Goal: Information Seeking & Learning: Learn about a topic

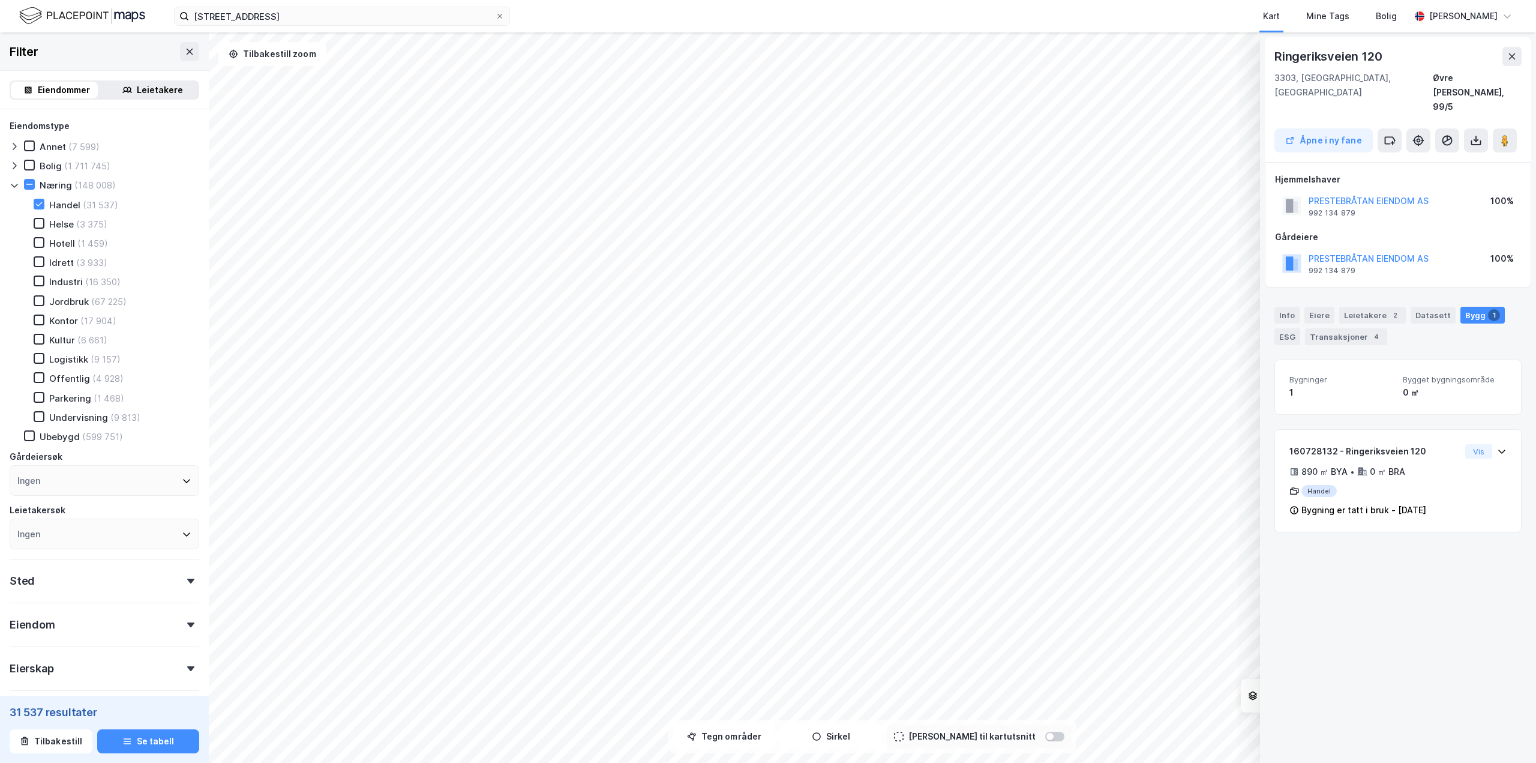
click at [662, 0] on html "[STREET_ADDRESS] Kart Mine Tags [PERSON_NAME] © Mapbox © OpenStreetMap Improve …" at bounding box center [768, 381] width 1536 height 763
click at [185, 49] on icon at bounding box center [190, 52] width 10 height 10
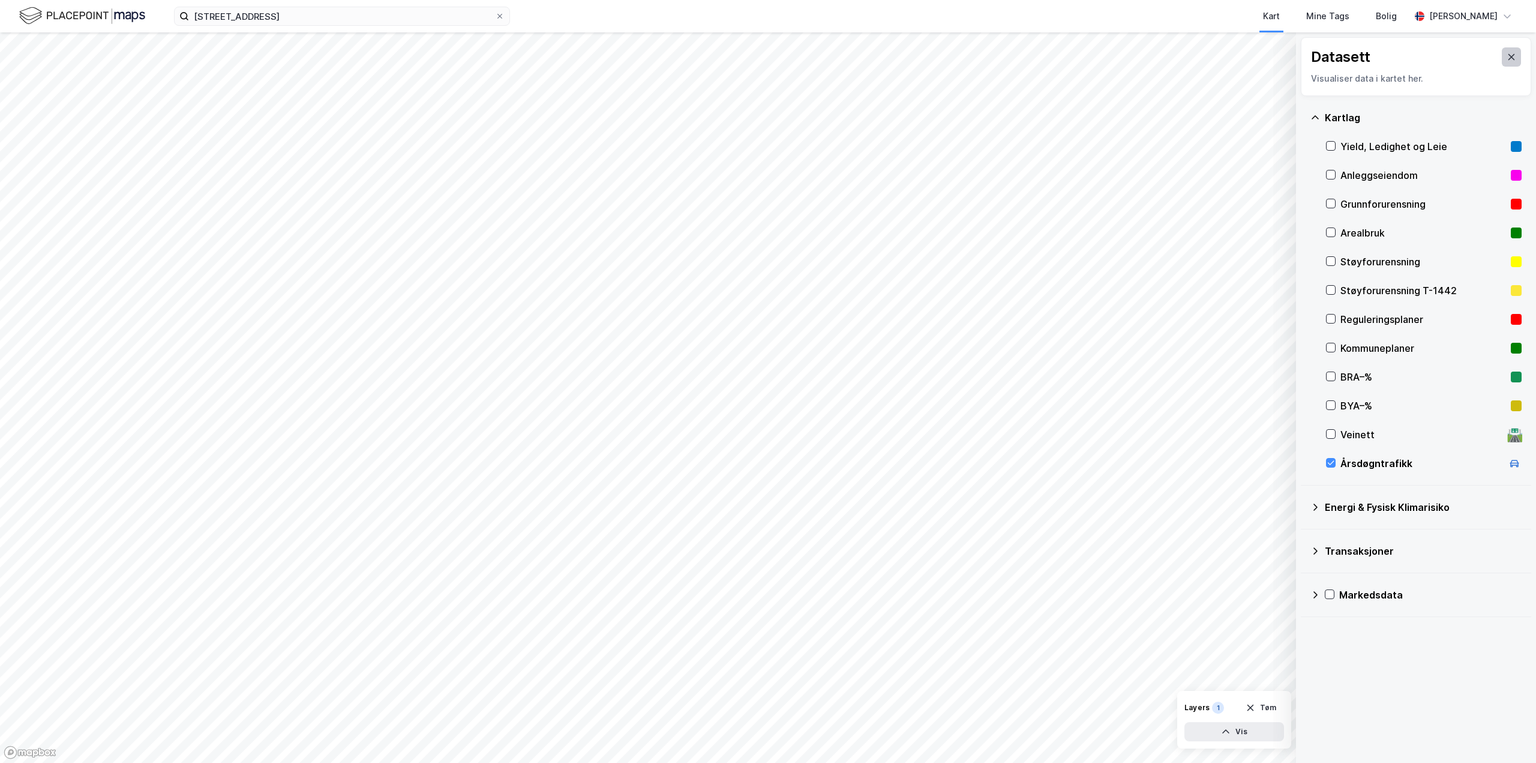
click at [1507, 53] on icon at bounding box center [1512, 57] width 10 height 10
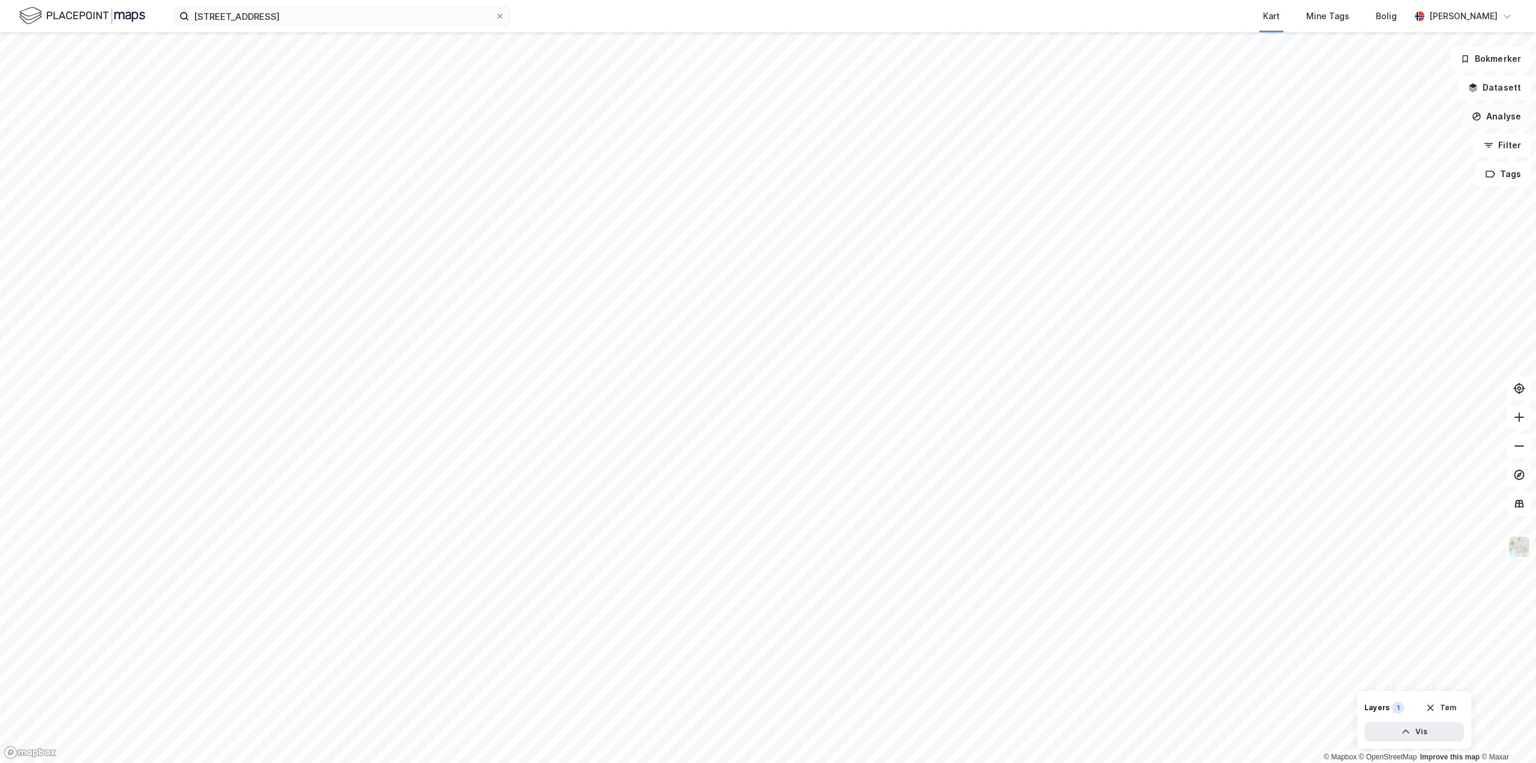
click at [1506, 121] on button "Analyse" at bounding box center [1497, 116] width 70 height 24
click at [1367, 143] on div "Tegn område" at bounding box center [1392, 142] width 104 height 10
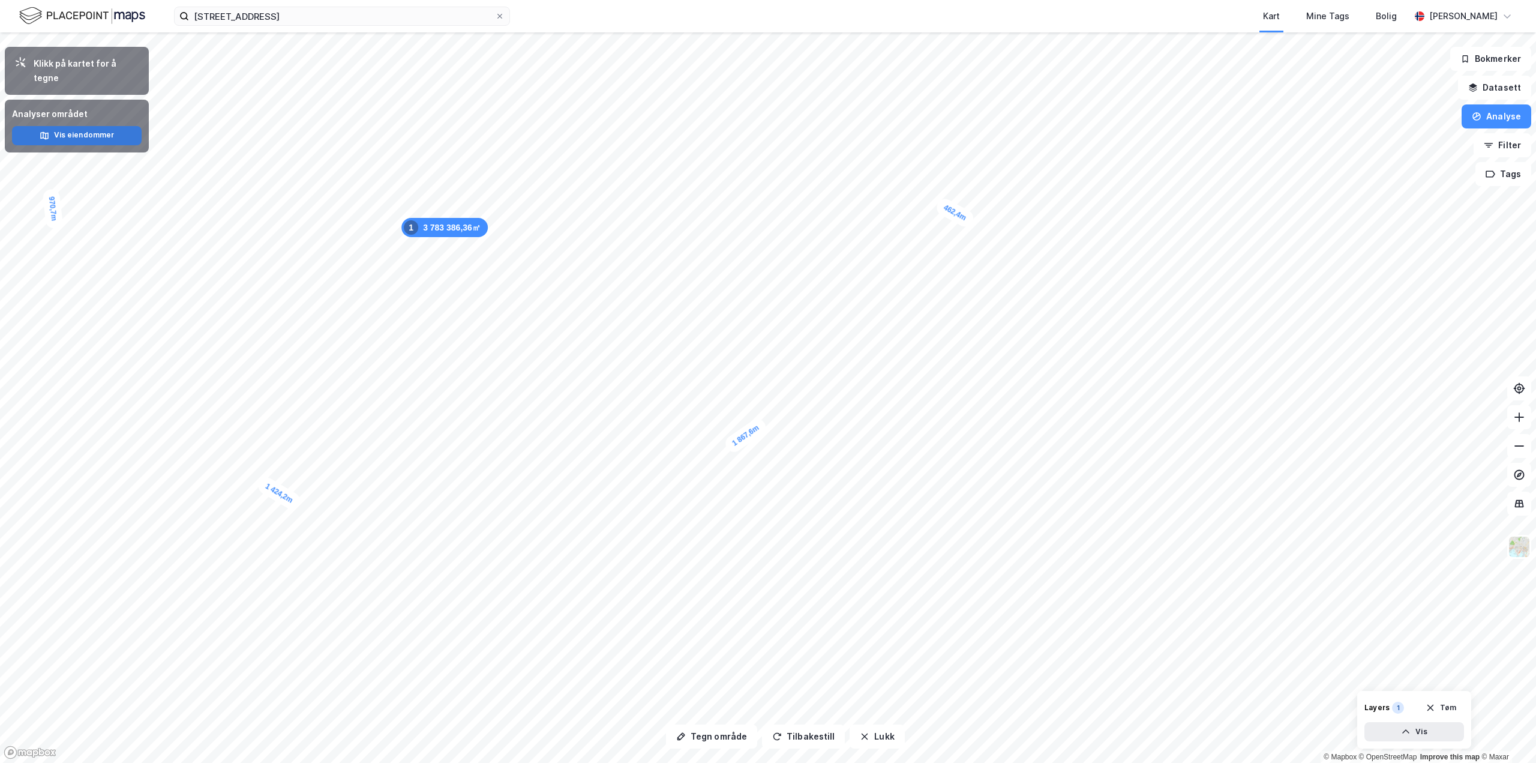
click at [92, 126] on button "Vis eiendommer" at bounding box center [77, 135] width 130 height 19
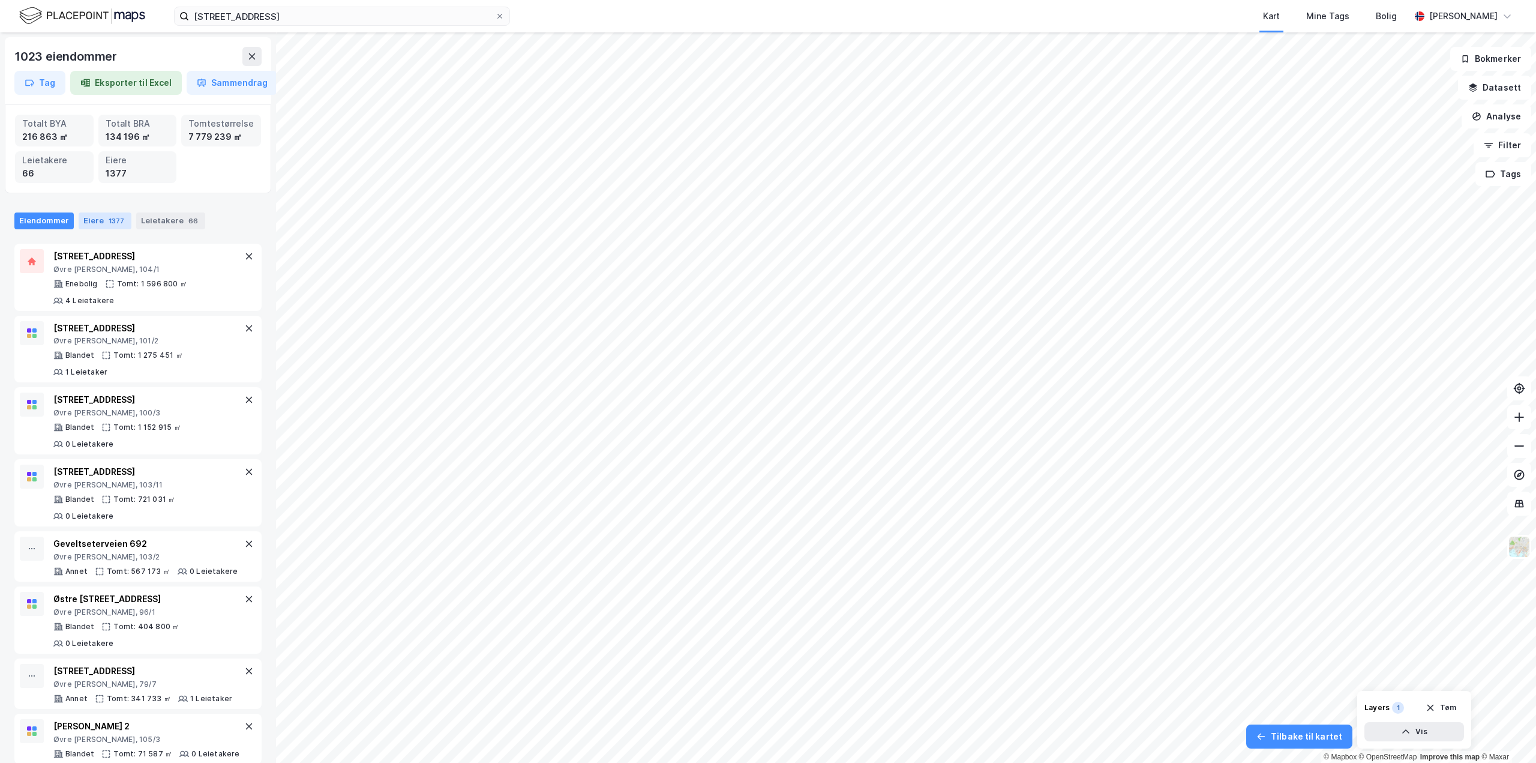
click at [112, 223] on div "1377" at bounding box center [116, 221] width 20 height 12
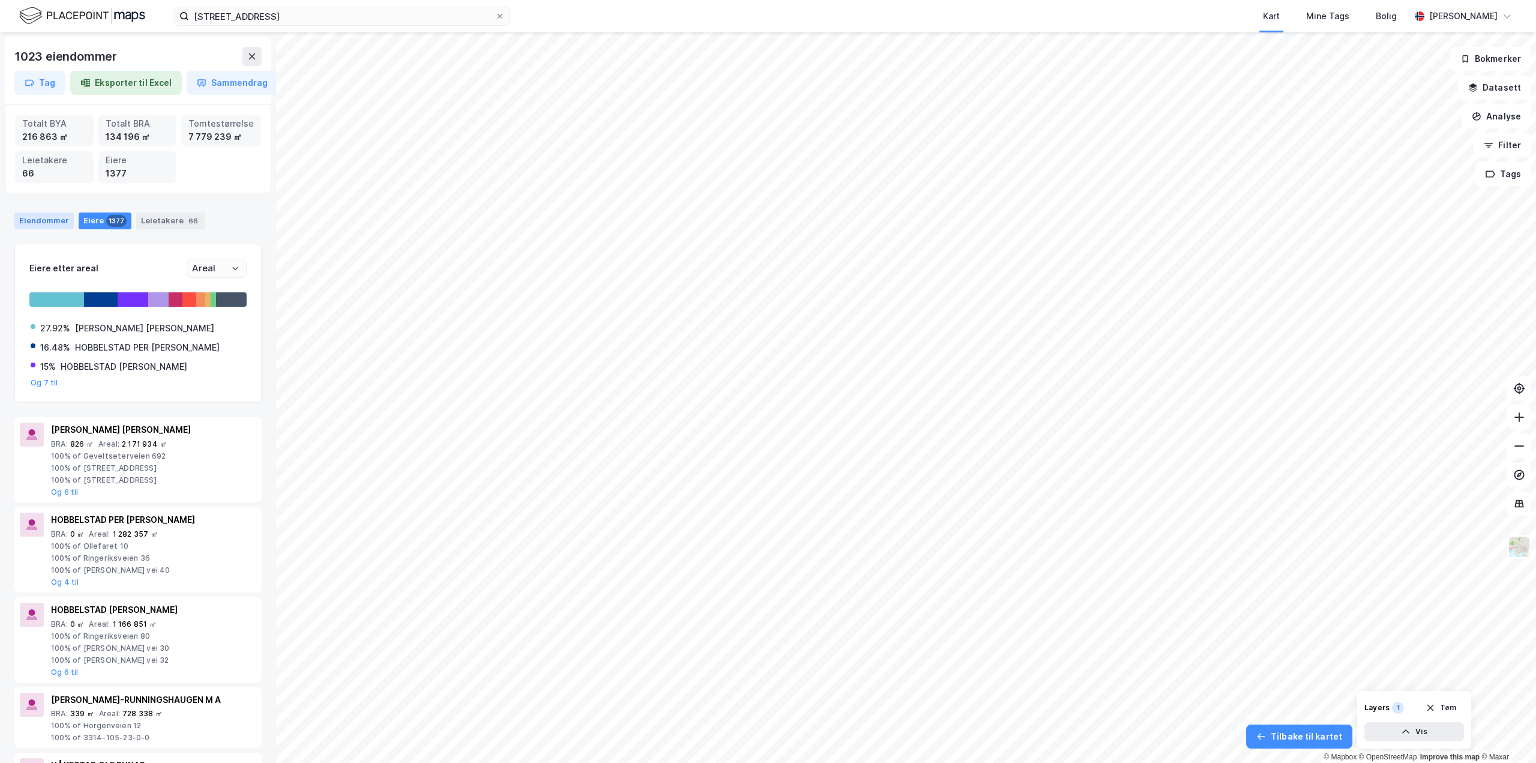
click at [36, 224] on div "Eiendommer" at bounding box center [43, 220] width 59 height 17
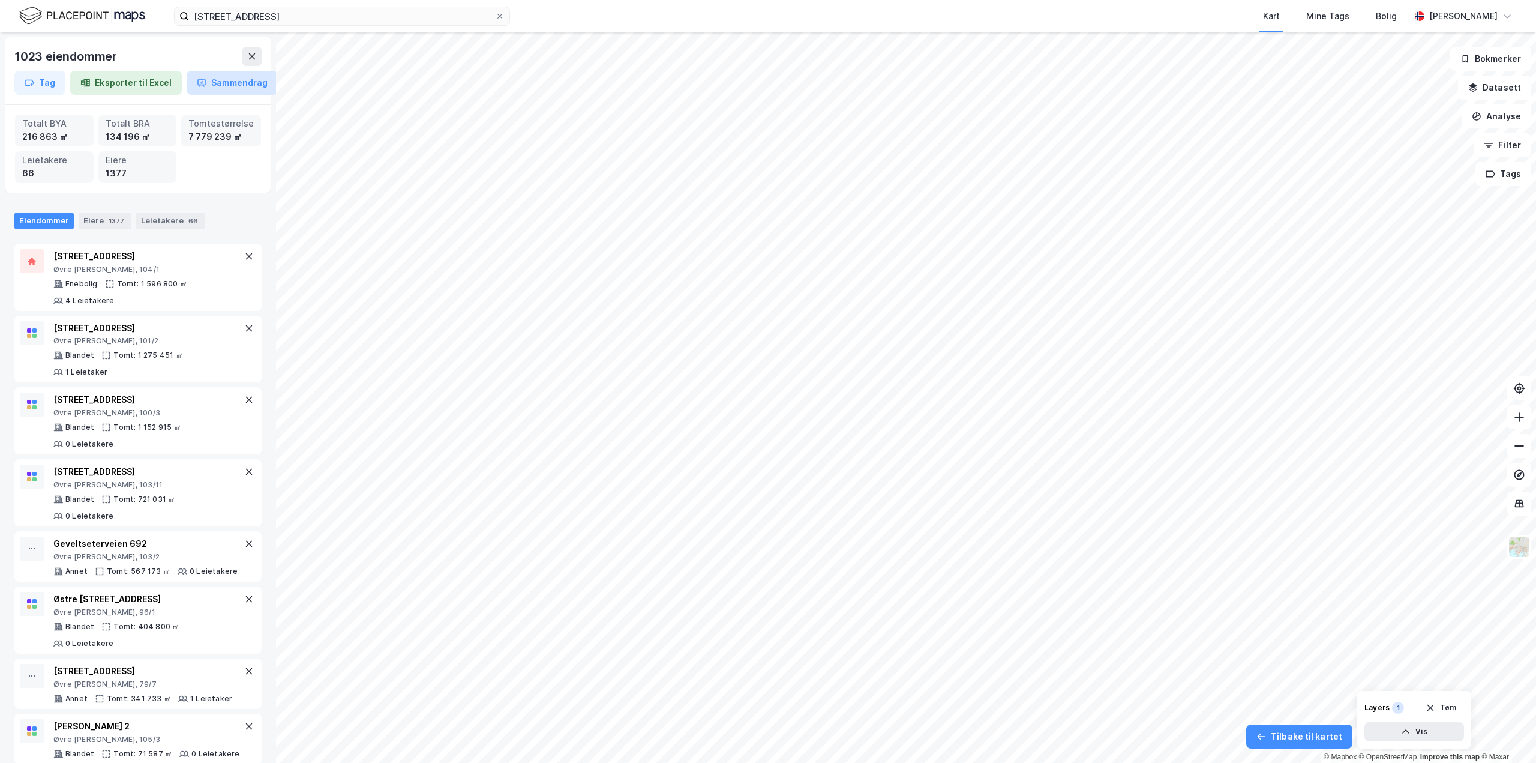
click at [225, 82] on button "Sammendrag" at bounding box center [232, 83] width 91 height 24
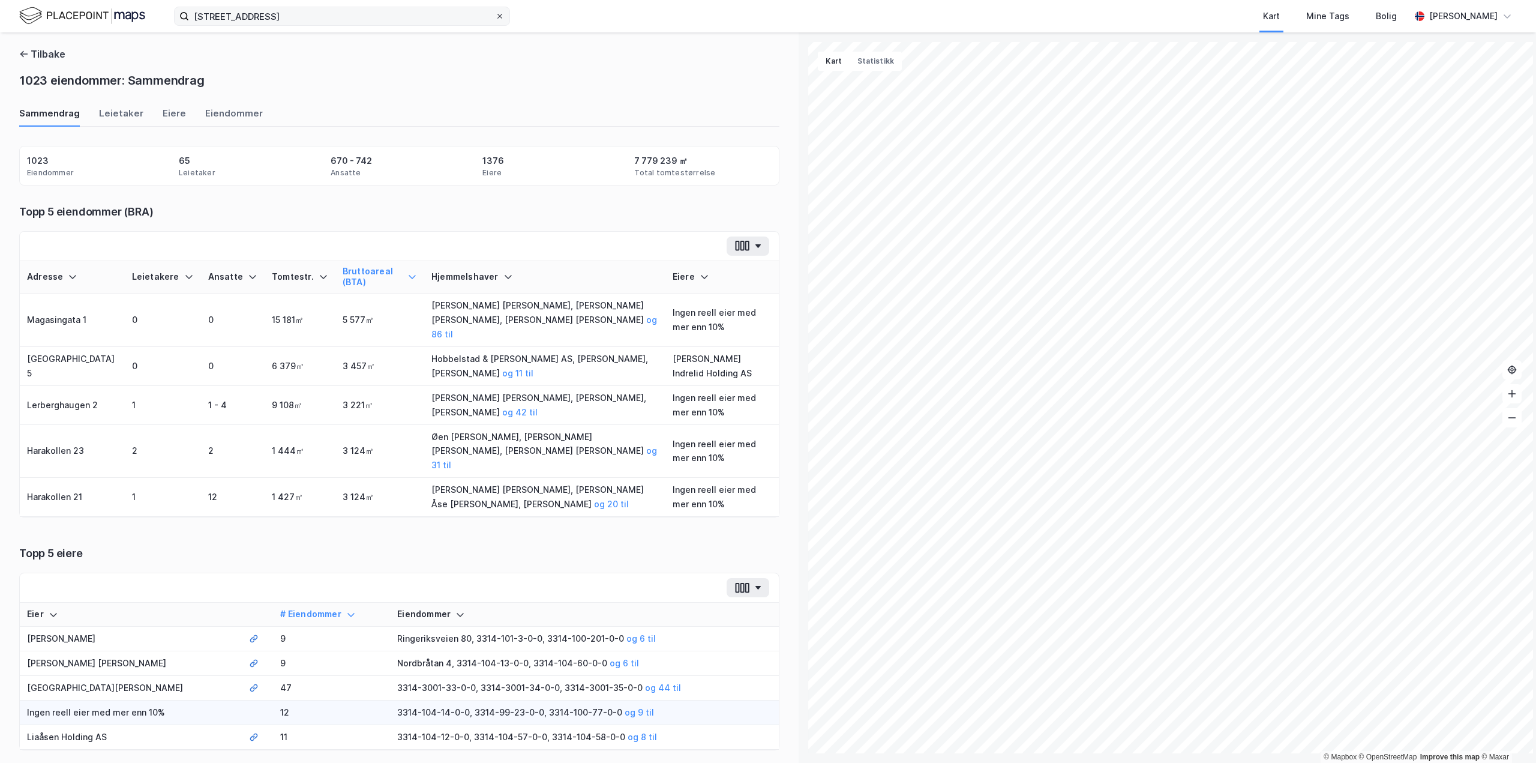
click at [499, 13] on icon at bounding box center [499, 16] width 7 height 7
click at [495, 13] on input "[STREET_ADDRESS]" at bounding box center [342, 16] width 306 height 18
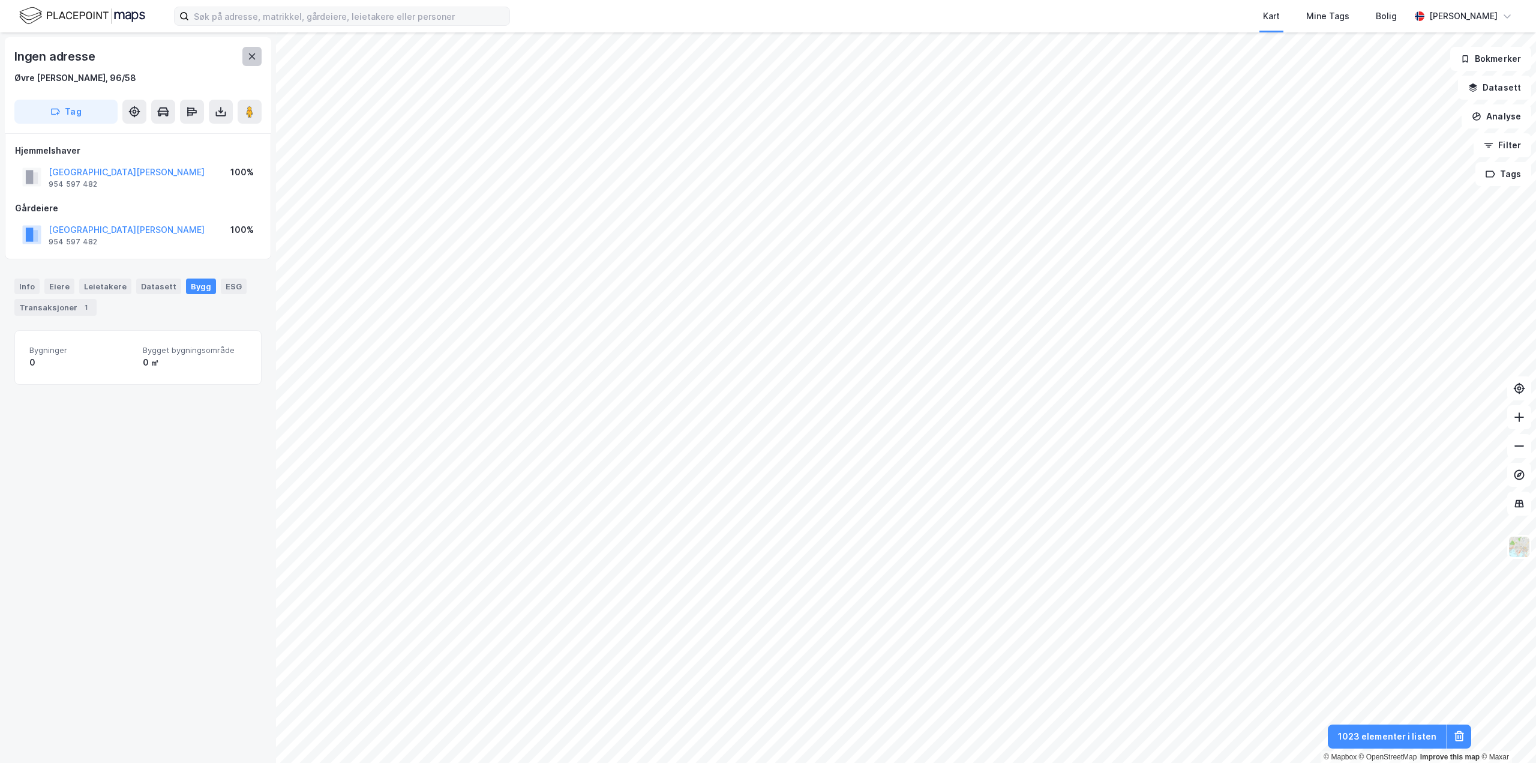
click at [256, 48] on button at bounding box center [251, 56] width 19 height 19
